Goal: Task Accomplishment & Management: Manage account settings

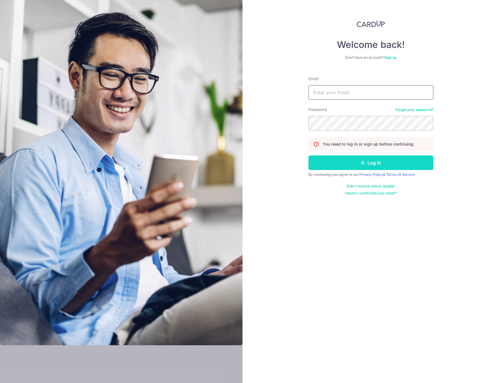
type input "lcchuan1025@gmail.com"
click at [363, 160] on icon "submit" at bounding box center [363, 162] width 5 height 5
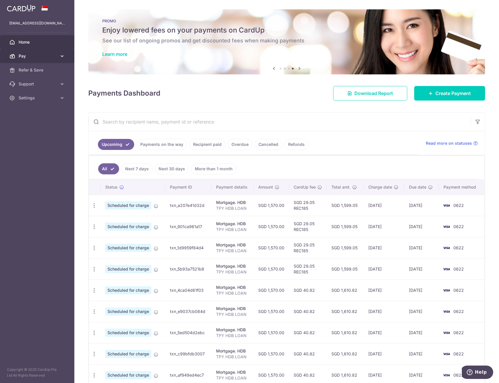
click at [30, 54] on span "Pay" at bounding box center [38, 56] width 38 height 6
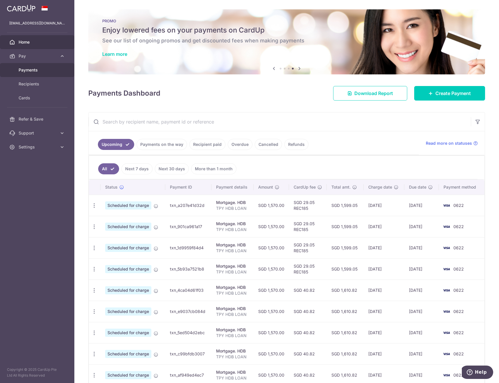
click at [43, 70] on span "Payments" at bounding box center [38, 70] width 38 height 6
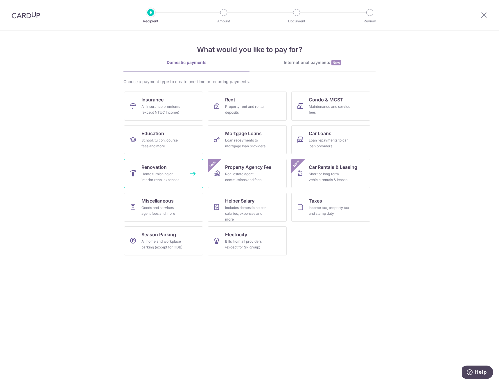
click at [156, 177] on div "Home furnishing or interior reno-expenses" at bounding box center [162, 177] width 42 height 12
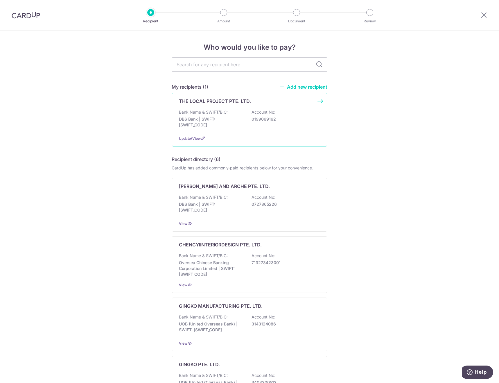
click at [242, 127] on p "DBS Bank | SWIFT: DBSSSGSGXXX" at bounding box center [211, 122] width 65 height 12
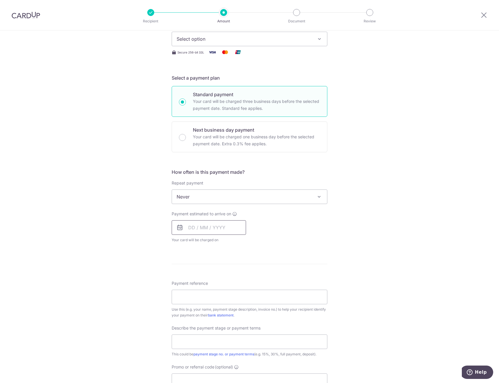
scroll to position [87, 0]
click at [257, 196] on span "Never" at bounding box center [249, 196] width 155 height 14
click at [103, 199] on div "Tell us more about your payment Enter payment amount SGD Select Card Select opt…" at bounding box center [249, 225] width 499 height 564
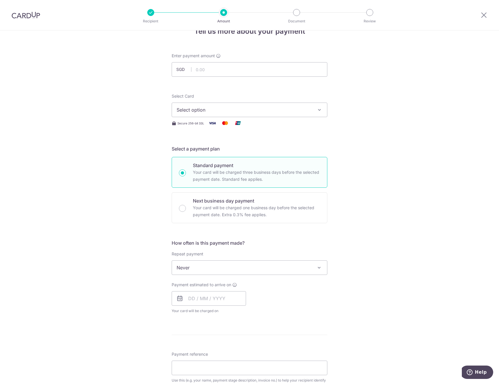
scroll to position [0, 0]
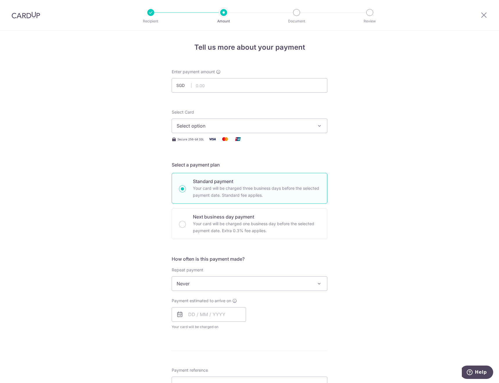
click at [223, 122] on span "Select option" at bounding box center [244, 125] width 135 height 7
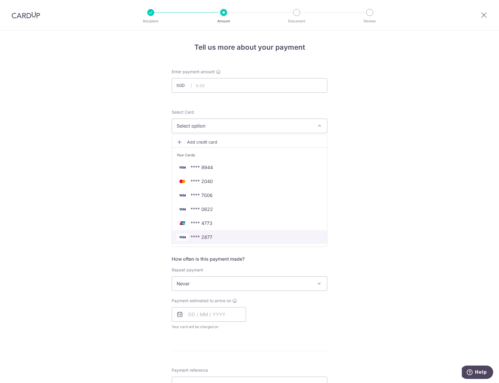
click at [234, 238] on span "**** 2877" at bounding box center [250, 237] width 146 height 7
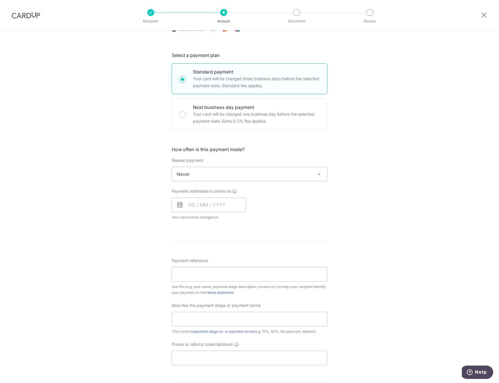
scroll to position [116, 0]
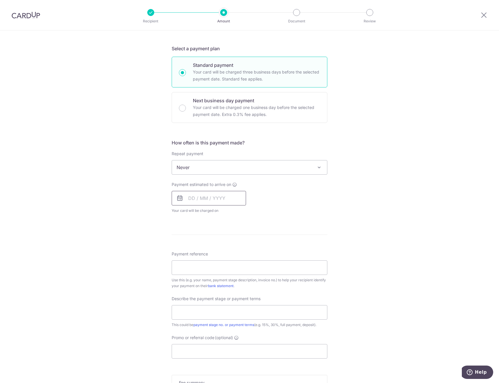
click at [205, 201] on input "text" at bounding box center [209, 198] width 74 height 15
click at [241, 241] on link "3" at bounding box center [241, 239] width 9 height 9
type input "[DATE]"
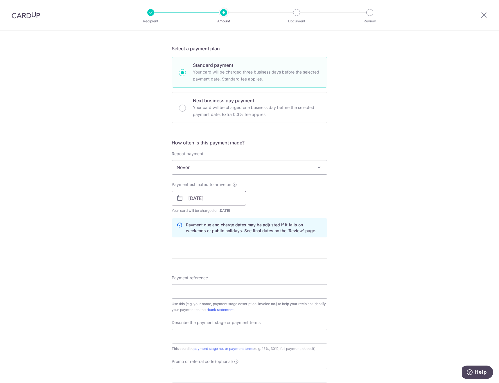
click at [219, 201] on input "[DATE]" at bounding box center [209, 198] width 74 height 15
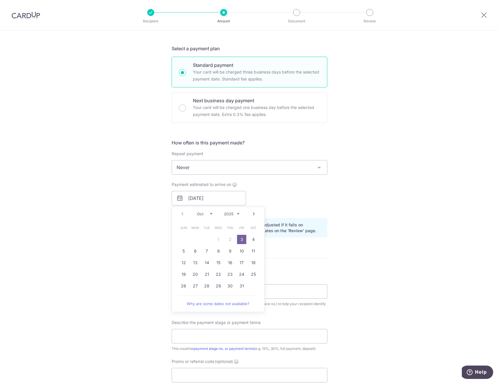
click at [180, 215] on div "Prev Next Oct Nov Dec 2025 2026 2027 2028 2029 2030 2031 2032 2033 2034 2035" at bounding box center [218, 214] width 92 height 14
click at [295, 283] on div "Payment reference Use this (e.g. your name, payment stage description, invoice …" at bounding box center [250, 294] width 156 height 38
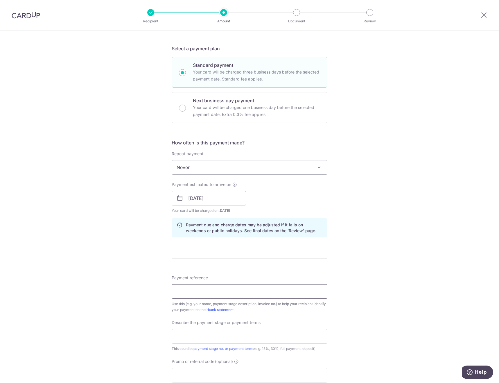
click at [261, 292] on input "Payment reference" at bounding box center [250, 291] width 156 height 15
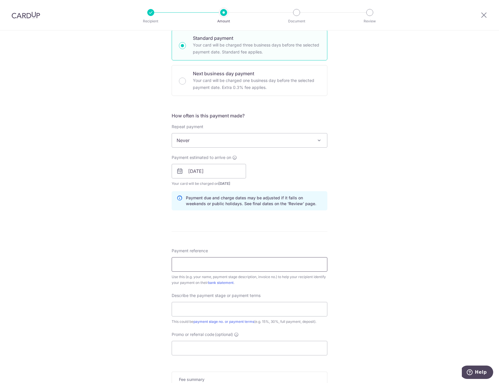
scroll to position [232, 0]
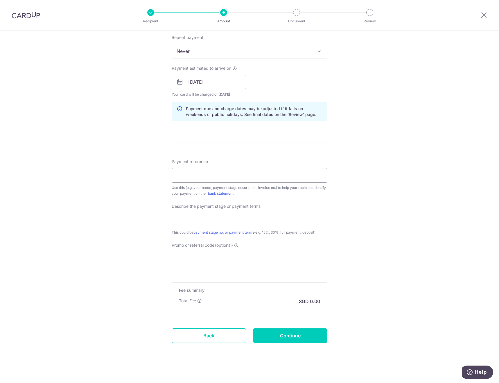
type input "Q1138_R2_2505_AK"
click at [198, 259] on input "Promo or referral code (optional)" at bounding box center [250, 259] width 156 height 15
paste input "RENO25ONE"
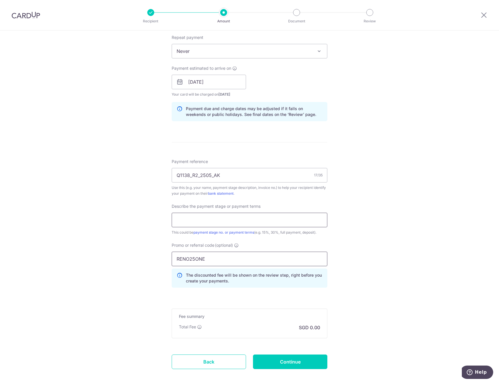
type input "RENO25ONE"
click at [228, 223] on input "text" at bounding box center [250, 220] width 156 height 15
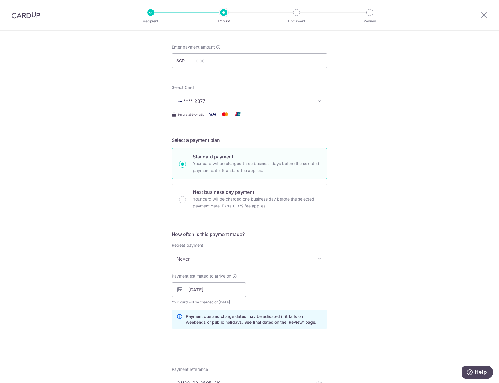
scroll to position [0, 0]
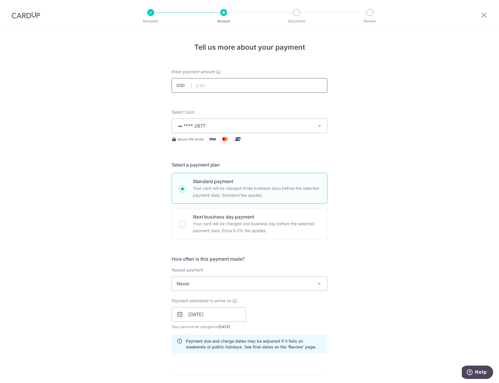
click at [217, 86] on input "text" at bounding box center [250, 85] width 156 height 15
paste input "3744.96"
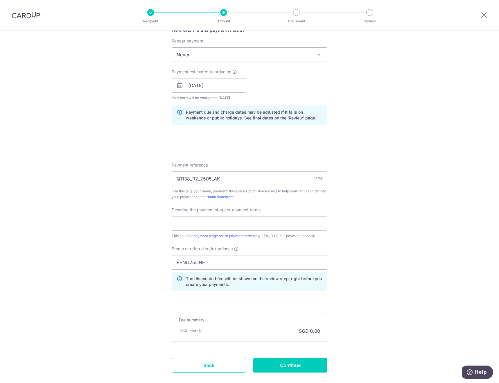
scroll to position [232, 0]
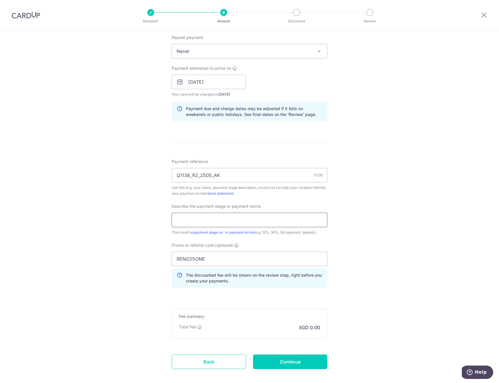
click at [201, 220] on input "text" at bounding box center [250, 220] width 156 height 15
type input "3,744.96"
click at [244, 219] on input "text" at bounding box center [250, 220] width 156 height 15
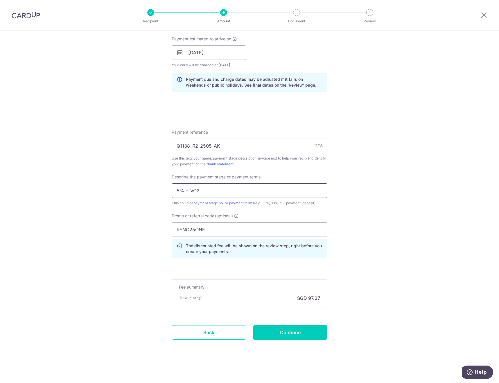
scroll to position [262, 0]
type input "5% + VO2"
click at [301, 332] on input "Continue" at bounding box center [290, 332] width 74 height 15
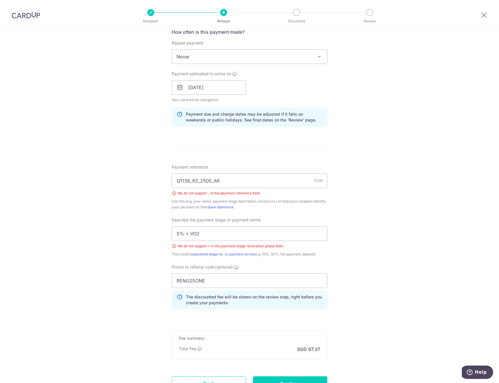
scroll to position [220, 0]
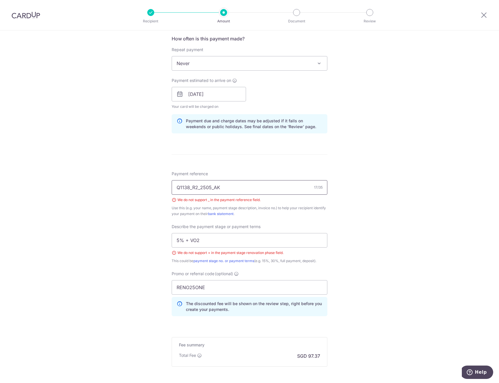
click at [192, 187] on input "Q1138_R2_2505_AK" at bounding box center [250, 187] width 156 height 15
type input "Q1138.R2.2505.AK"
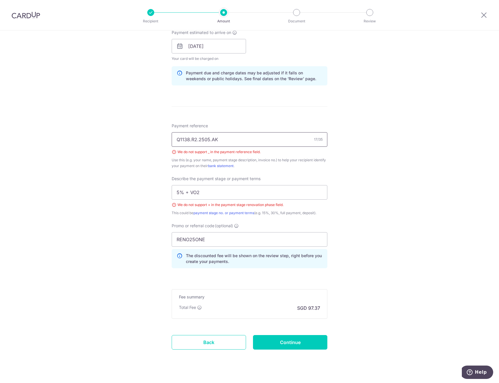
scroll to position [278, 0]
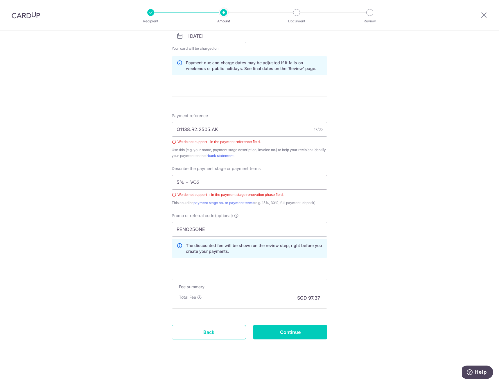
click at [187, 182] on input "5% + VO2" at bounding box center [250, 182] width 156 height 15
type input "final/VO2"
click at [289, 333] on input "Continue" at bounding box center [290, 332] width 74 height 15
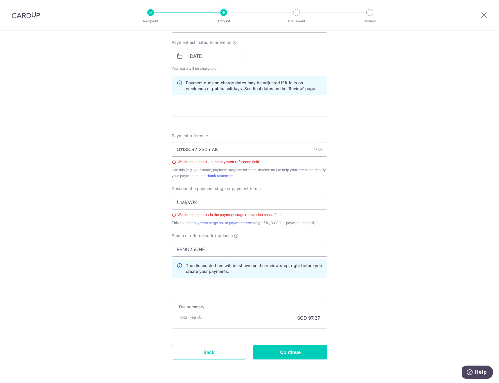
scroll to position [249, 0]
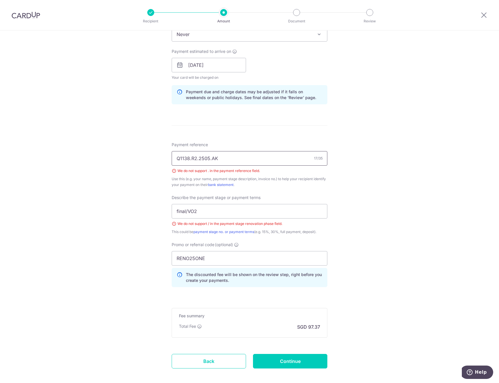
click at [238, 154] on input "Q1138.R2.2505.AK" at bounding box center [250, 158] width 156 height 15
type input "Q"
type input "Q1138 R2 2505 AK"
click at [189, 211] on input "final/VO2" at bounding box center [250, 211] width 156 height 15
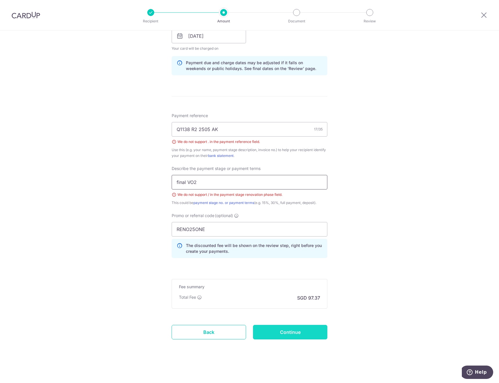
type input "final VO2"
click at [301, 336] on input "Continue" at bounding box center [290, 332] width 74 height 15
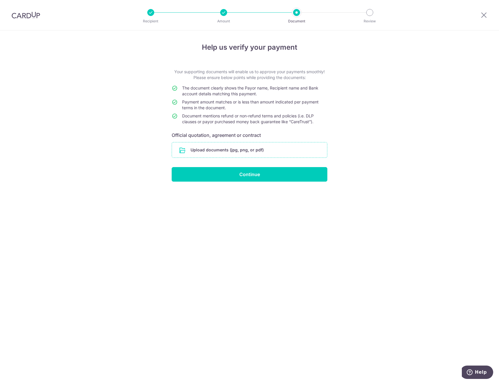
click at [238, 151] on input "file" at bounding box center [249, 149] width 155 height 15
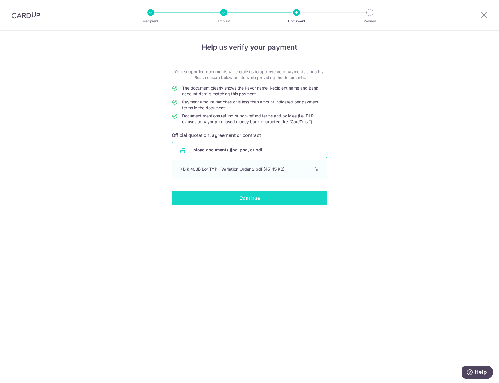
click at [257, 196] on input "Continue" at bounding box center [250, 198] width 156 height 15
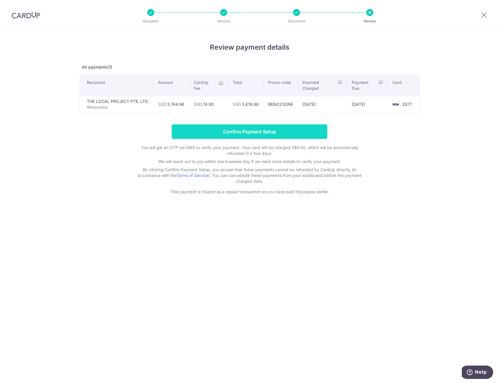
click at [287, 131] on input "Confirm Payment Setup" at bounding box center [250, 131] width 156 height 15
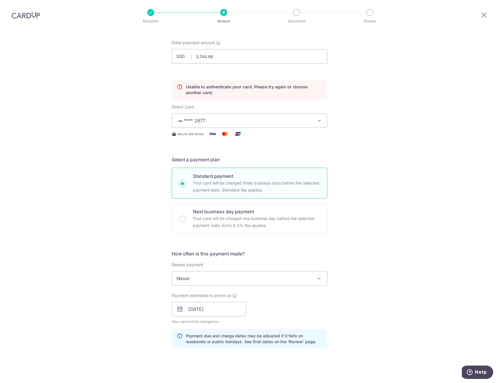
scroll to position [261, 0]
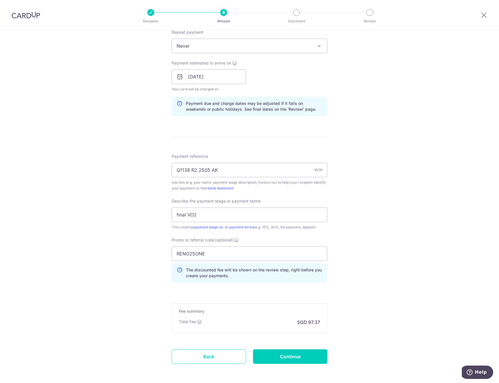
click at [279, 348] on form "Enter payment amount SGD 3,744.96 3744.96 Unable to authenticate your card. Ple…" at bounding box center [250, 93] width 156 height 573
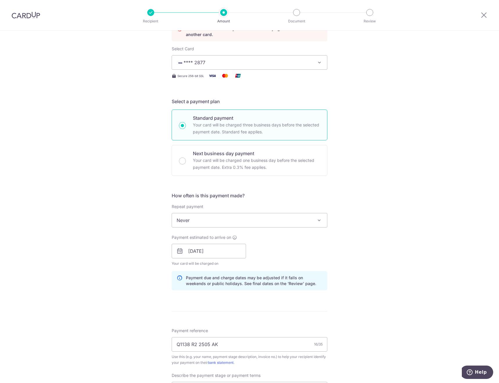
scroll to position [0, 0]
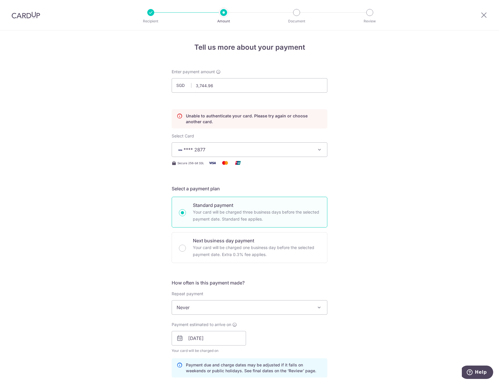
click at [181, 215] on input "Standard payment Your card will be charged three business days before the selec…" at bounding box center [182, 212] width 7 height 7
radio input "true"
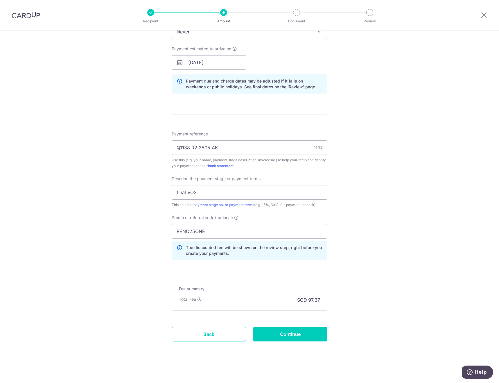
scroll to position [278, 0]
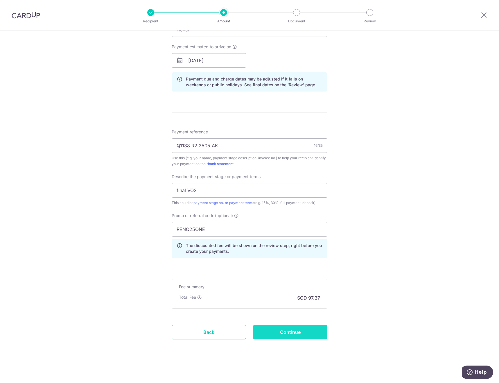
click at [291, 338] on input "Continue" at bounding box center [290, 332] width 74 height 15
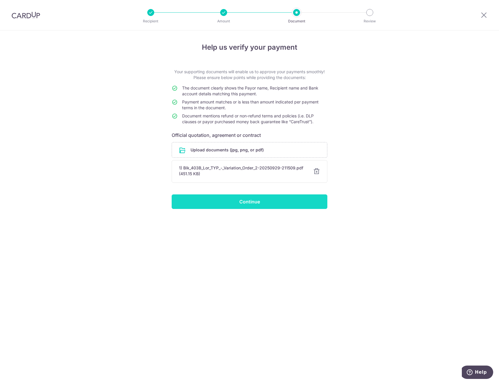
click at [263, 202] on input "Continue" at bounding box center [250, 201] width 156 height 15
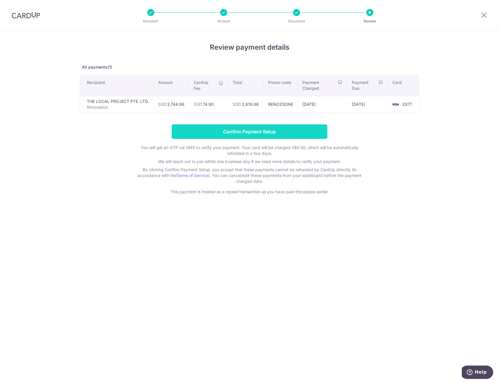
click at [279, 132] on input "Confirm Payment Setup" at bounding box center [250, 131] width 156 height 15
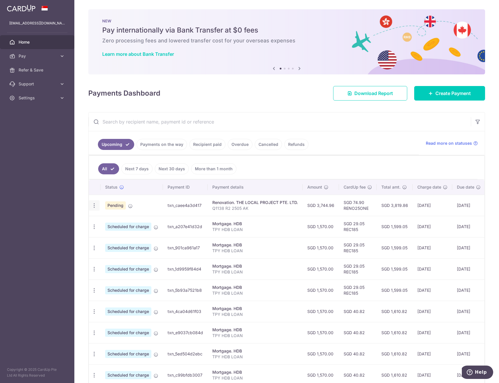
click at [95, 204] on icon "button" at bounding box center [94, 205] width 6 height 6
click at [118, 235] on span "Cancel payment" at bounding box center [125, 235] width 39 height 7
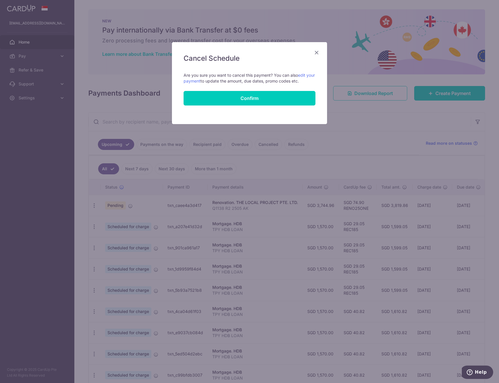
click at [317, 51] on icon "Close" at bounding box center [316, 52] width 7 height 7
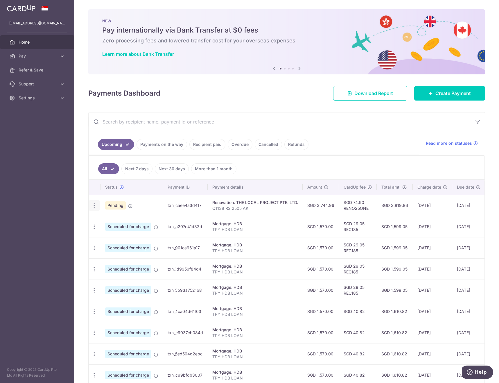
click at [95, 206] on icon "button" at bounding box center [94, 205] width 6 height 6
click at [113, 223] on span "Update payment" at bounding box center [125, 221] width 40 height 7
radio input "true"
type input "3,744.96"
type input "[DATE]"
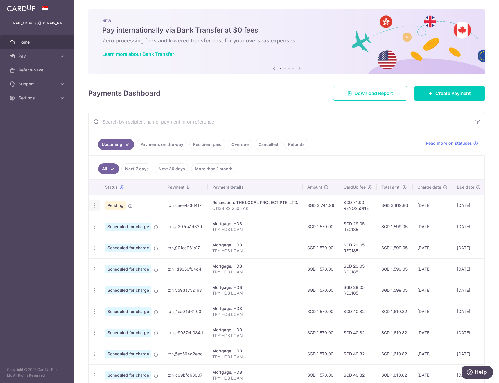
type input "Q1138 R2 2505 AK"
type input "final VO2"
type input "RENO25ONE"
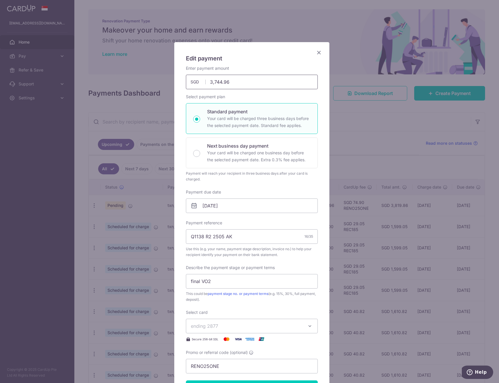
drag, startPoint x: 218, startPoint y: 81, endPoint x: 248, endPoint y: 85, distance: 29.3
click at [248, 85] on input "3,744.96" at bounding box center [252, 82] width 132 height 15
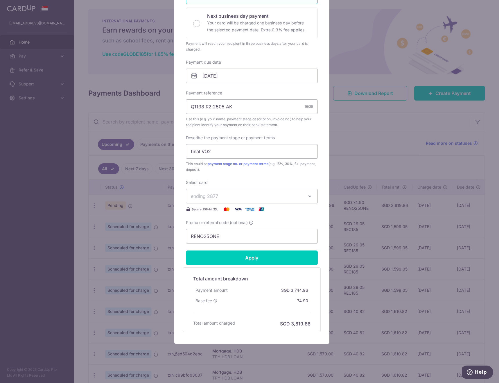
scroll to position [133, 0]
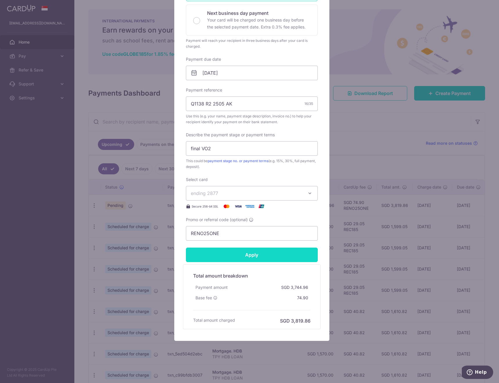
type input "3,745.39"
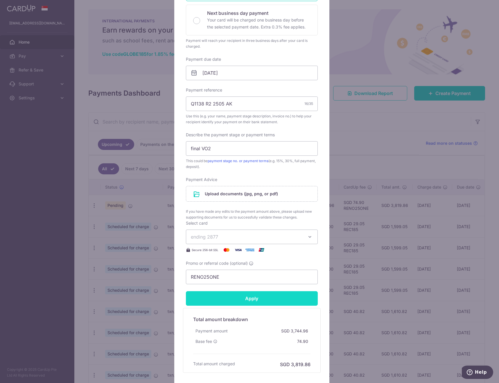
click at [263, 254] on form "By clicking apply, you will make changes to all payments to THE LOCAL PROJECT P…" at bounding box center [252, 153] width 132 height 440
click at [265, 299] on input "Apply" at bounding box center [252, 298] width 132 height 15
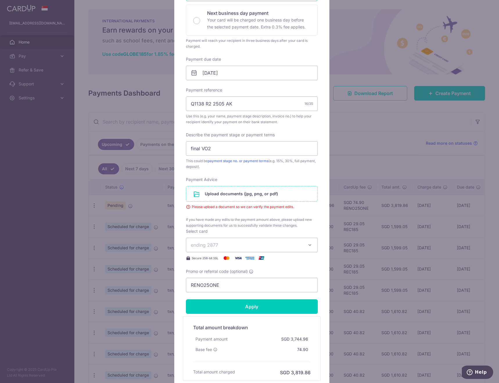
click at [293, 193] on input "file" at bounding box center [251, 193] width 131 height 15
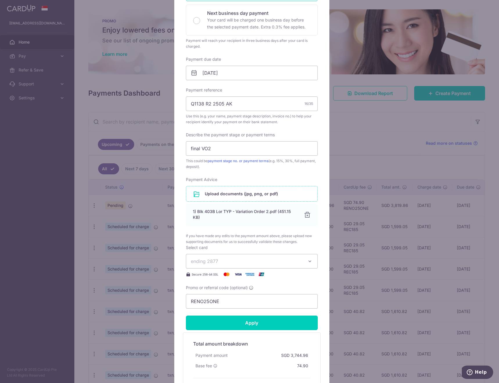
scroll to position [191, 0]
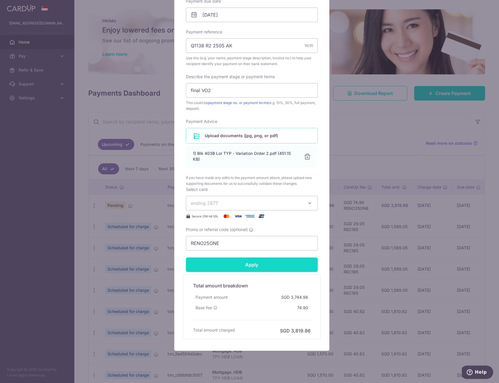
click at [266, 264] on input "Apply" at bounding box center [252, 264] width 132 height 15
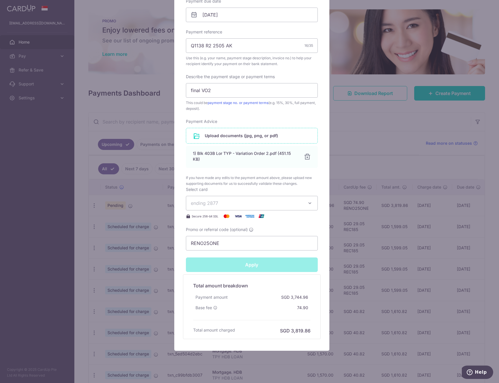
type input "Successfully Applied"
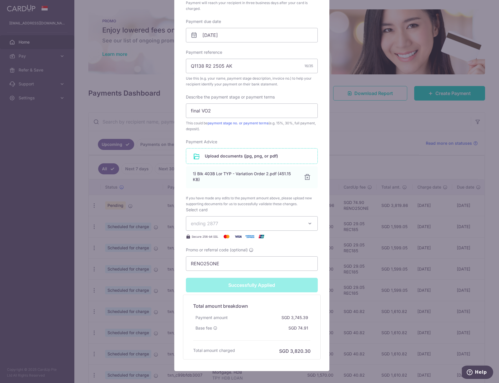
scroll to position [211, 0]
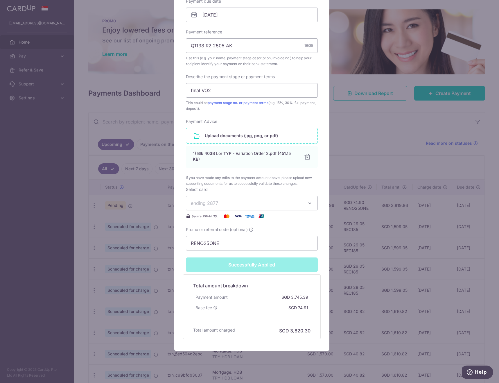
click at [372, 46] on div "Edit payment By clicking apply, you will make changes to all payments to THE LO…" at bounding box center [249, 191] width 499 height 383
